Goal: Information Seeking & Learning: Learn about a topic

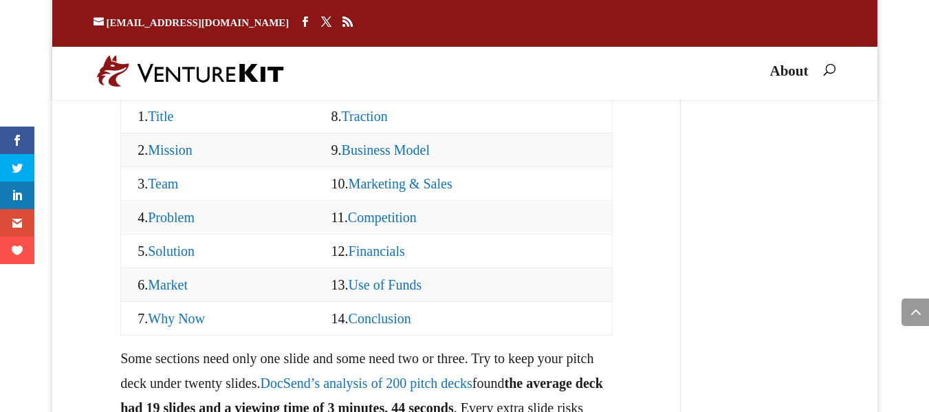
scroll to position [1507, 0]
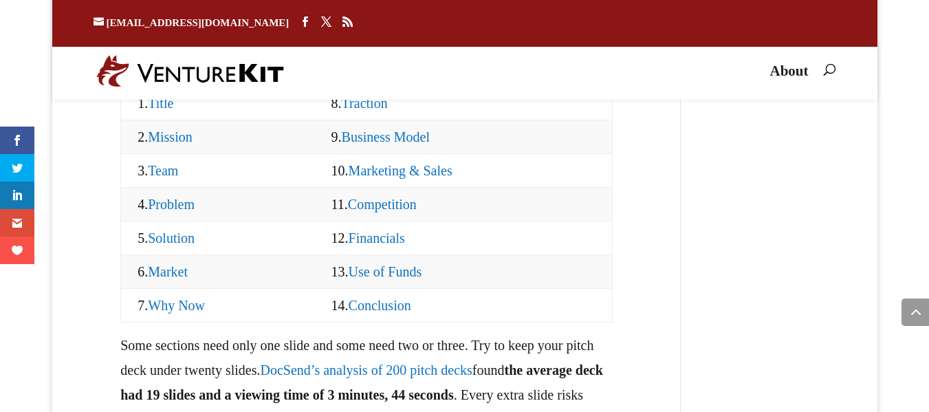
click at [384, 246] on link "Financials" at bounding box center [377, 237] width 56 height 15
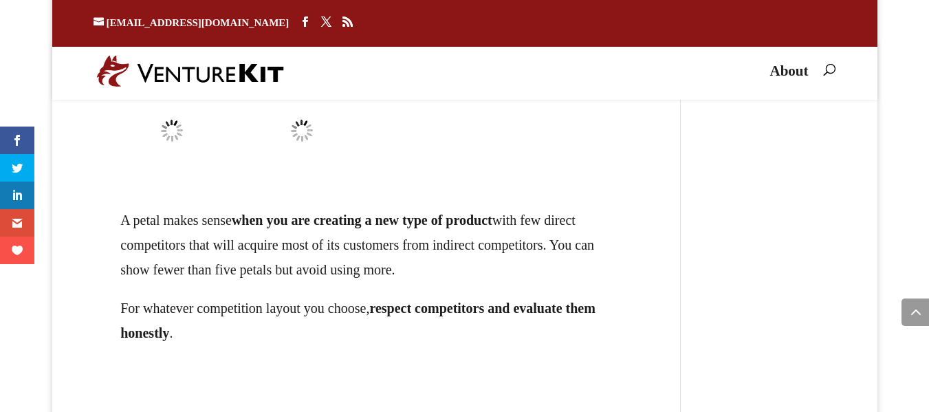
scroll to position [21082, 0]
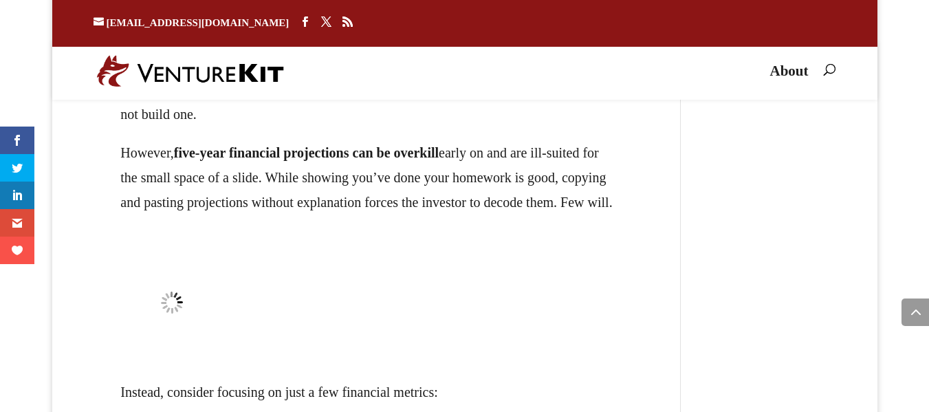
drag, startPoint x: 273, startPoint y: 230, endPoint x: 407, endPoint y: 296, distance: 148.9
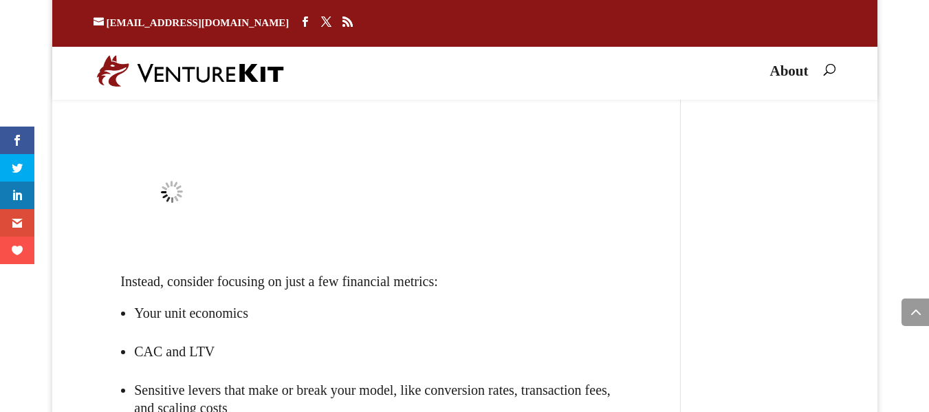
scroll to position [21192, 0]
drag, startPoint x: 197, startPoint y: 230, endPoint x: 243, endPoint y: 232, distance: 46.1
drag, startPoint x: 244, startPoint y: 232, endPoint x: 237, endPoint y: 272, distance: 40.6
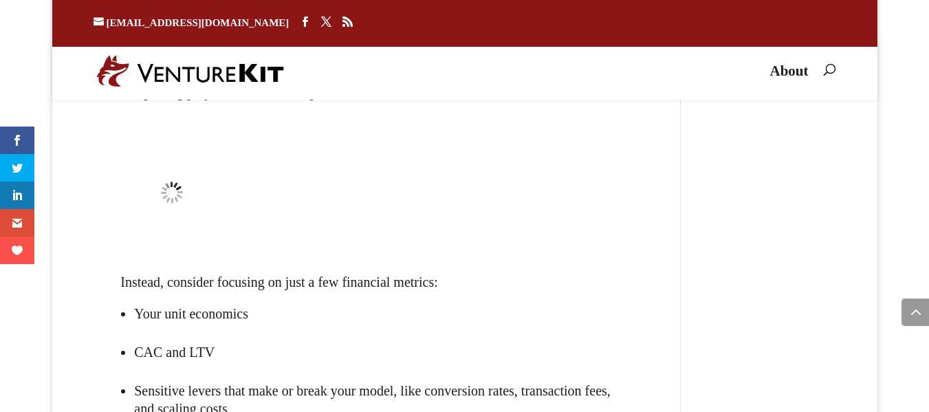
drag, startPoint x: 431, startPoint y: 273, endPoint x: 442, endPoint y: 319, distance: 47.2
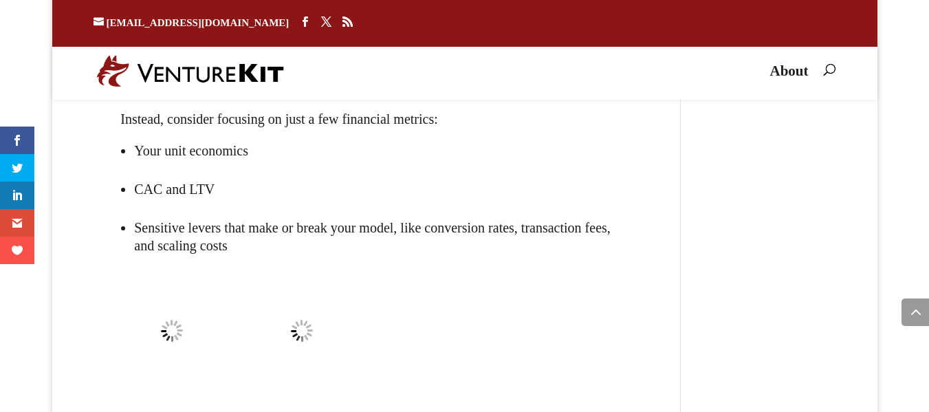
scroll to position [21357, 0]
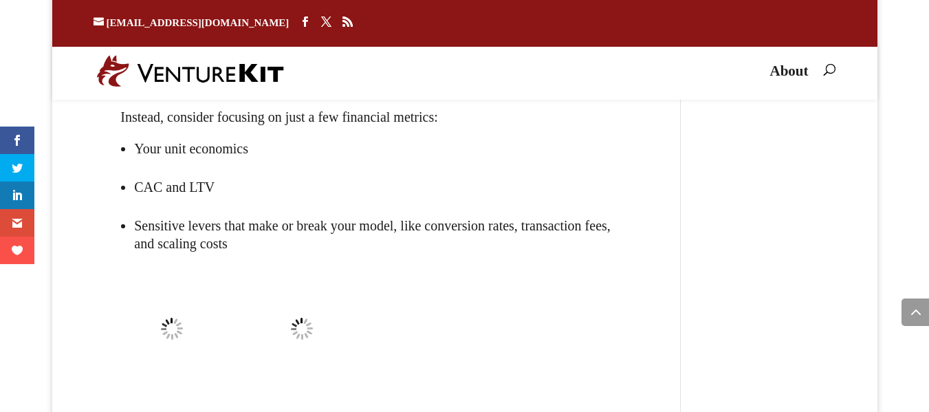
drag, startPoint x: 285, startPoint y: 193, endPoint x: 493, endPoint y: 196, distance: 208.4
drag, startPoint x: 363, startPoint y: 224, endPoint x: 640, endPoint y: 224, distance: 277.2
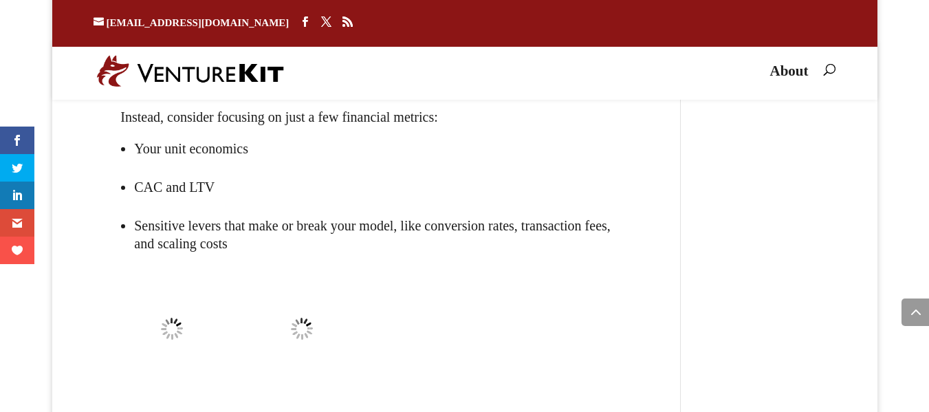
drag, startPoint x: 195, startPoint y: 261, endPoint x: 607, endPoint y: 253, distance: 412.8
drag, startPoint x: 218, startPoint y: 299, endPoint x: 542, endPoint y: 300, distance: 324.0
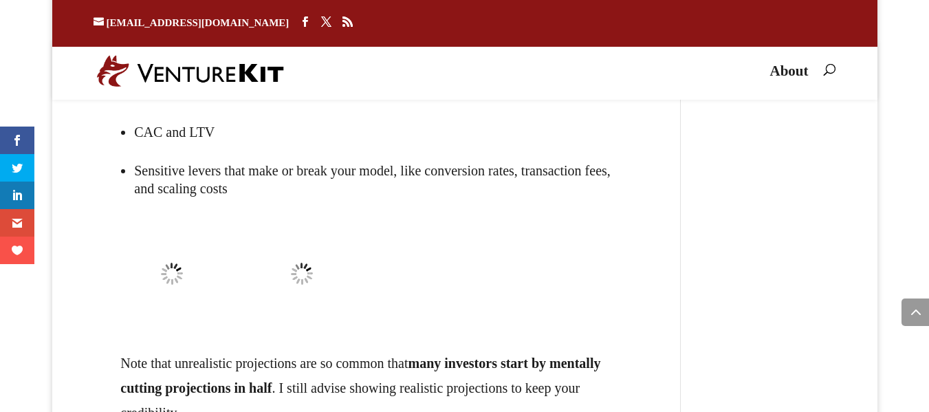
drag, startPoint x: 243, startPoint y: 293, endPoint x: 422, endPoint y: 336, distance: 183.9
drag, startPoint x: 213, startPoint y: 318, endPoint x: 508, endPoint y: 319, distance: 294.4
click at [508, 319] on div "Financials The financials slide shows your key financial metrics or projections…" at bounding box center [367, 106] width 547 height 1689
drag, startPoint x: 161, startPoint y: 296, endPoint x: 687, endPoint y: 326, distance: 527.1
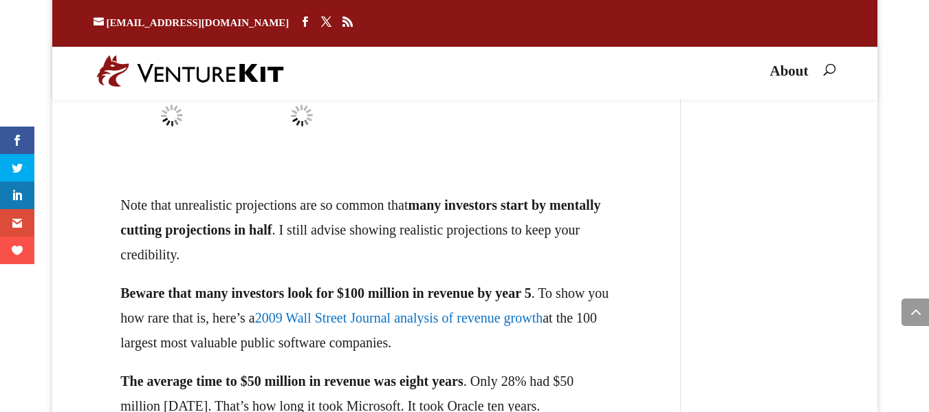
scroll to position [21577, 0]
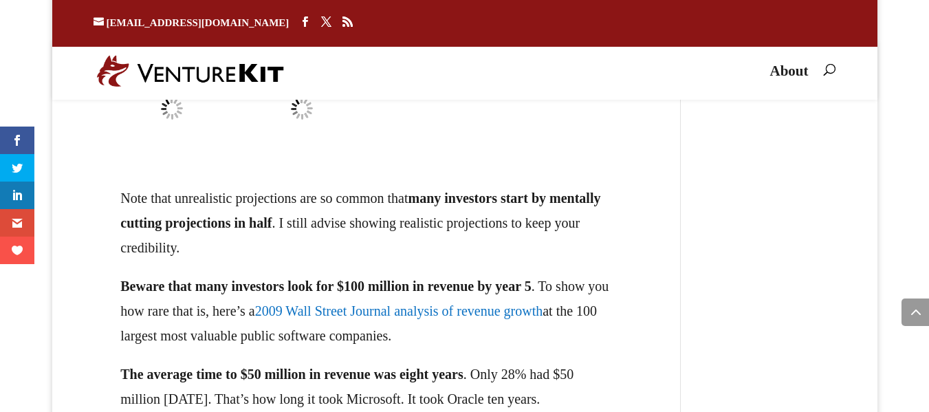
drag, startPoint x: 123, startPoint y: 235, endPoint x: 404, endPoint y: 256, distance: 281.4
drag, startPoint x: 314, startPoint y: 238, endPoint x: 617, endPoint y: 244, distance: 303.4
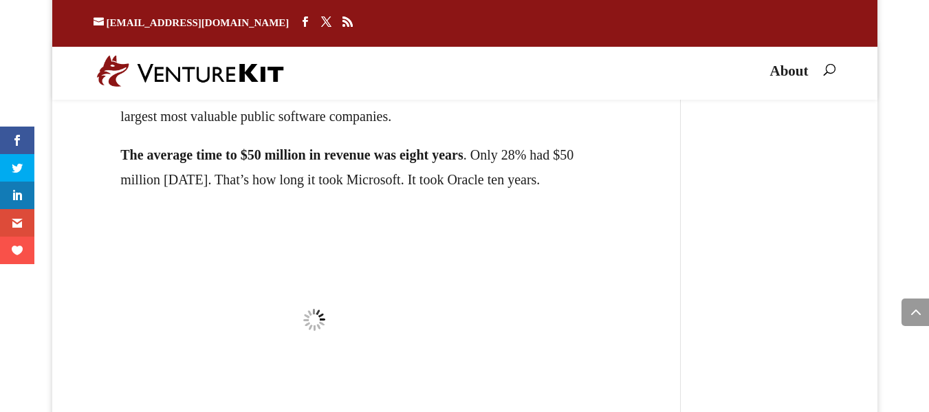
scroll to position [21797, 0]
drag, startPoint x: 132, startPoint y: 274, endPoint x: 402, endPoint y: 274, distance: 270.3
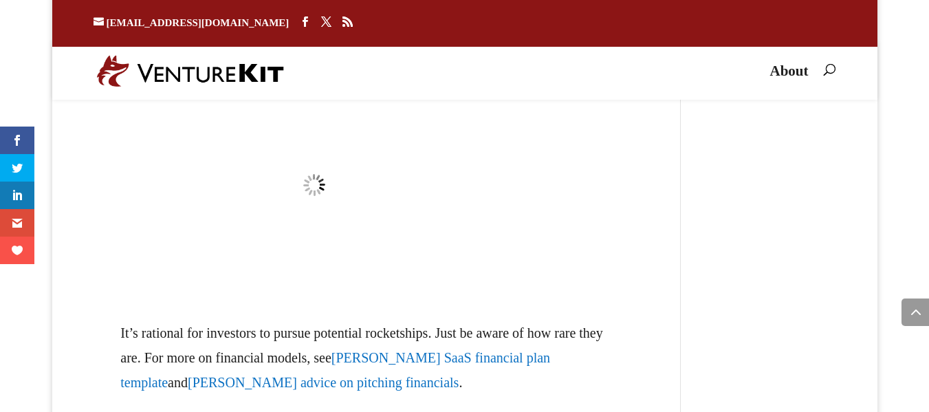
scroll to position [21852, 0]
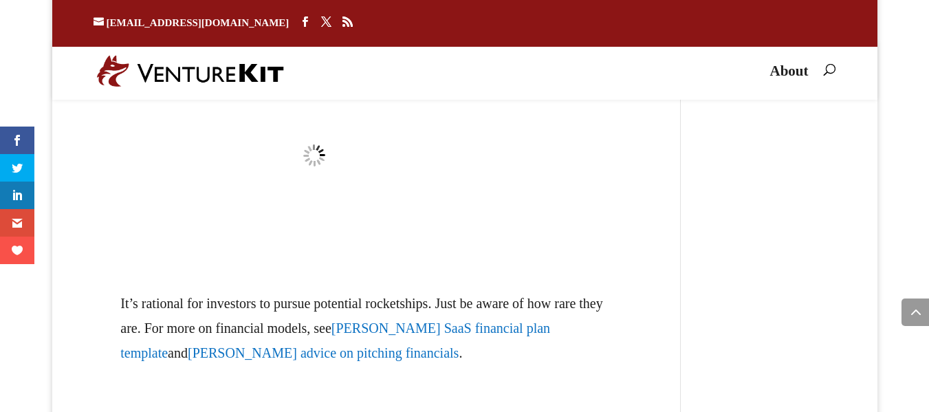
scroll to position [21962, 0]
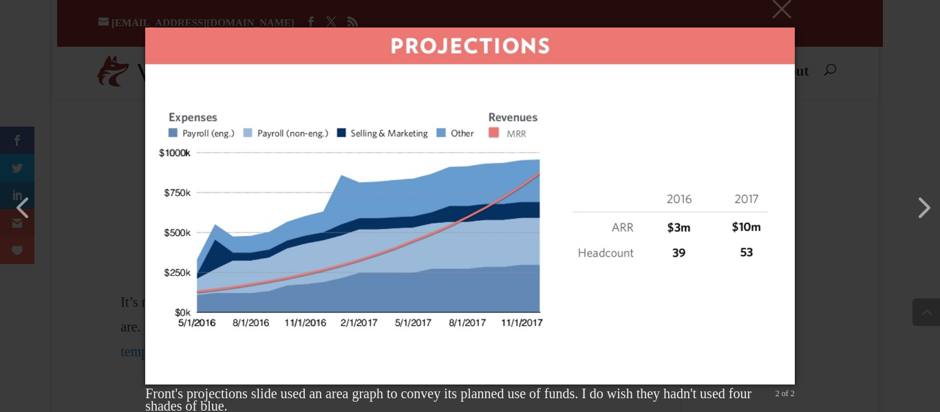
click at [848, 94] on div "× Front's projections slide used an area graph to convey its planned use of fun…" at bounding box center [470, 206] width 940 height 412
